Goal: Complete application form

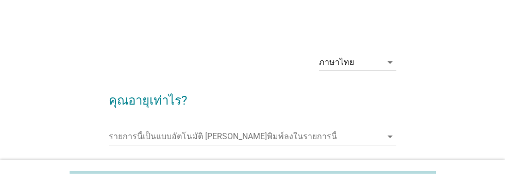
click at [129, 133] on input "รายการนี้เป็นแบบอัตโนมัติ คุณสามารถพิมพ์ลงในรายการนี้" at bounding box center [245, 136] width 273 height 16
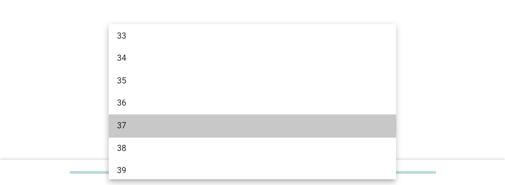
scroll to position [362, 0]
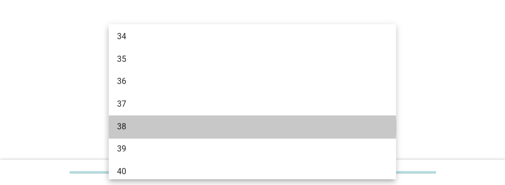
click at [128, 129] on div "38" at bounding box center [241, 127] width 248 height 12
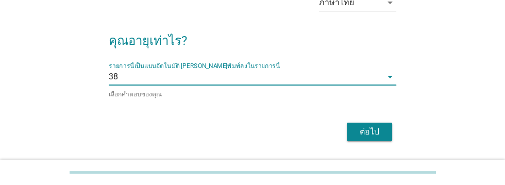
scroll to position [59, 0]
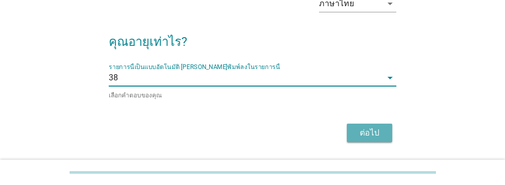
click at [365, 134] on div "ต่อไป" at bounding box center [369, 133] width 29 height 12
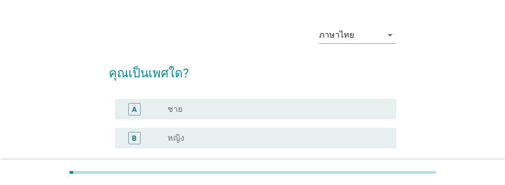
scroll to position [31, 0]
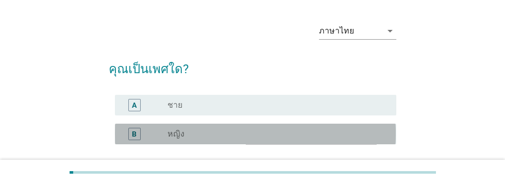
click at [177, 135] on label "หญิง" at bounding box center [175, 134] width 17 height 10
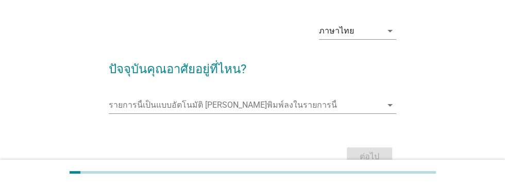
scroll to position [0, 0]
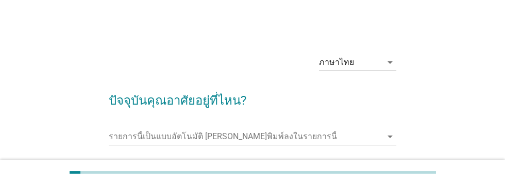
click at [125, 136] on input "รายการนี้เป็นแบบอัตโนมัติ คุณสามารถพิมพ์ลงในรายการนี้" at bounding box center [245, 136] width 273 height 16
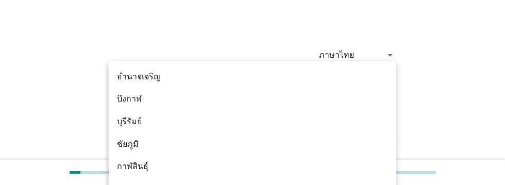
scroll to position [44, 0]
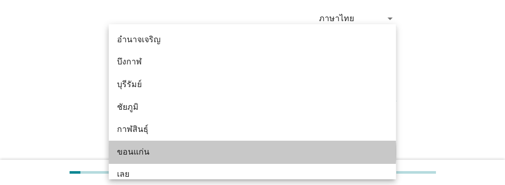
click at [132, 159] on div "ขอนแก่น" at bounding box center [252, 152] width 287 height 23
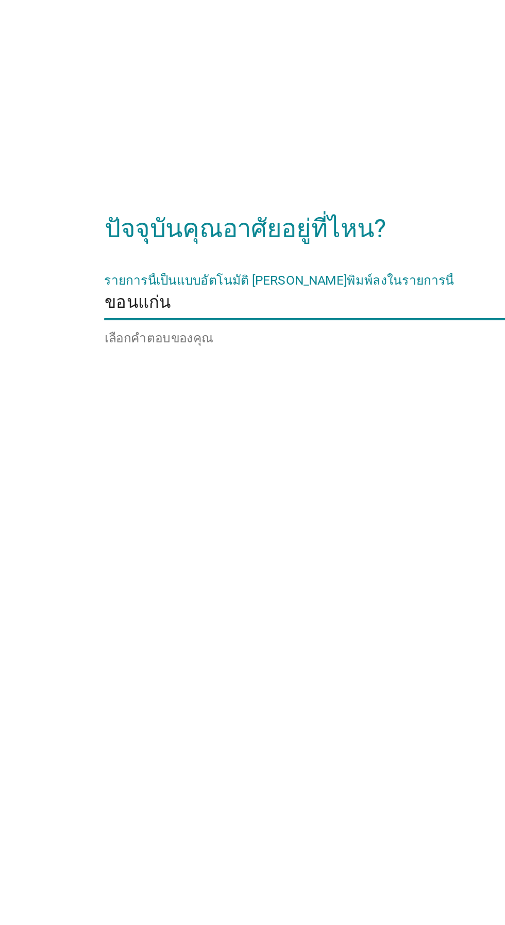
scroll to position [113, 0]
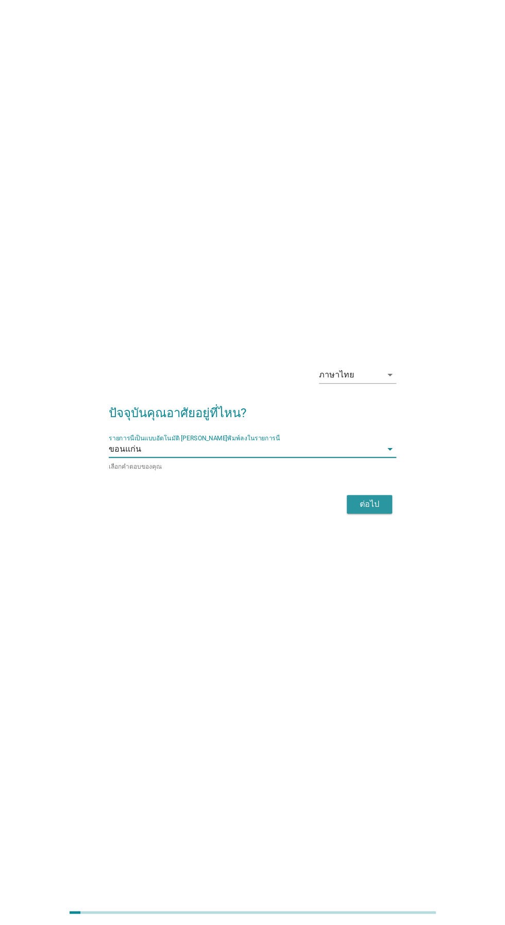
click at [359, 185] on div "ต่อไป" at bounding box center [369, 504] width 29 height 12
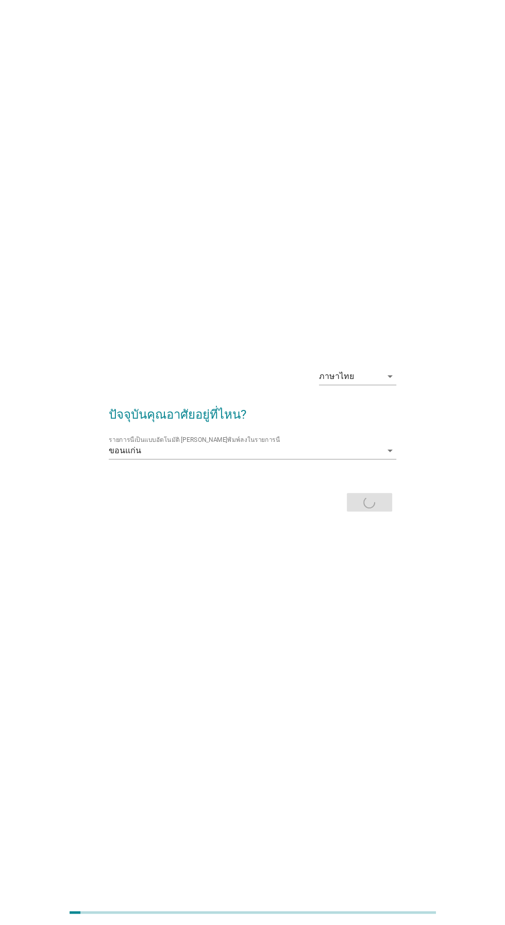
scroll to position [88, 0]
